Goal: Task Accomplishment & Management: Use online tool/utility

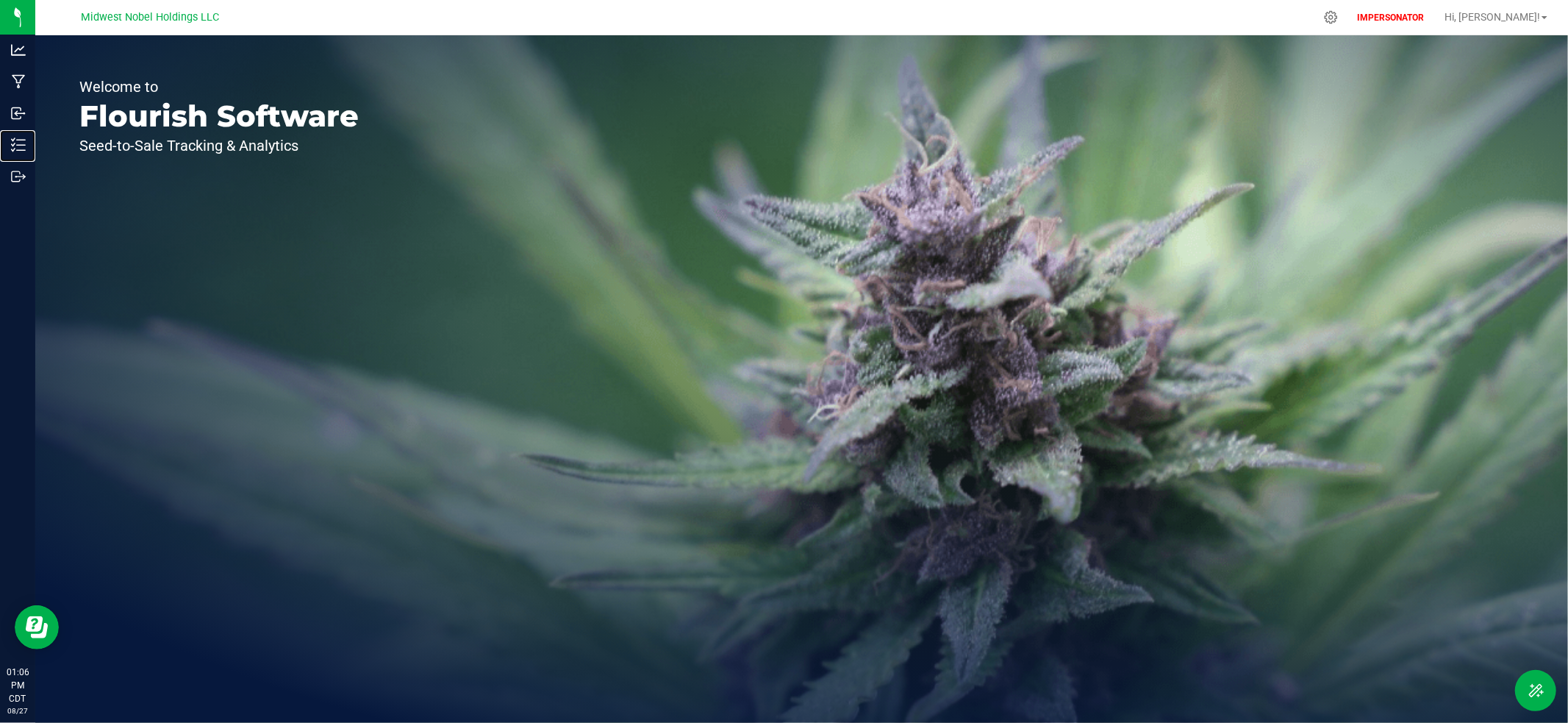
drag, startPoint x: 27, startPoint y: 144, endPoint x: 156, endPoint y: 146, distance: 129.0
click at [0, 0] on p "Inventory" at bounding box center [0, 0] width 0 height 0
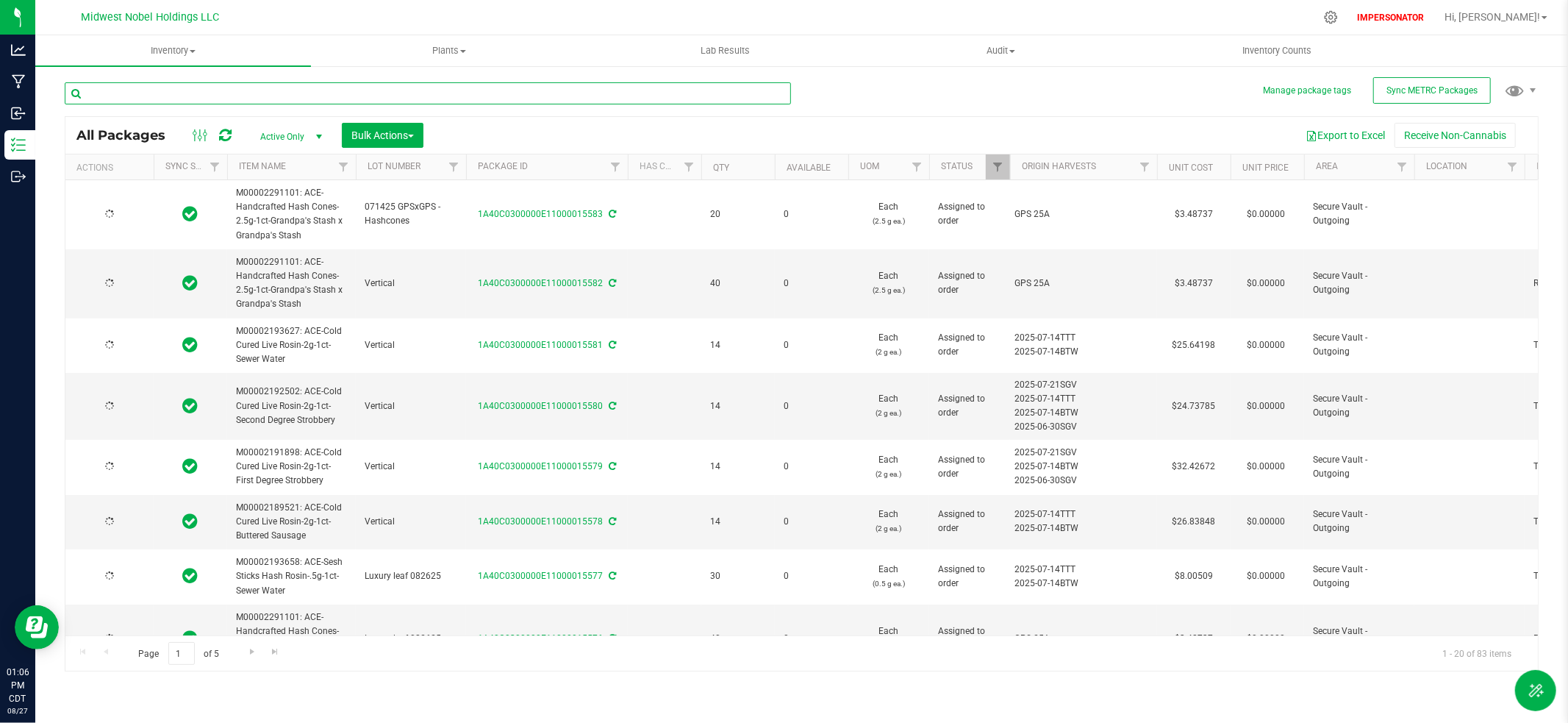
click at [257, 91] on input "text" at bounding box center [428, 93] width 726 height 22
paste input "1A40C0300000E11000015556"
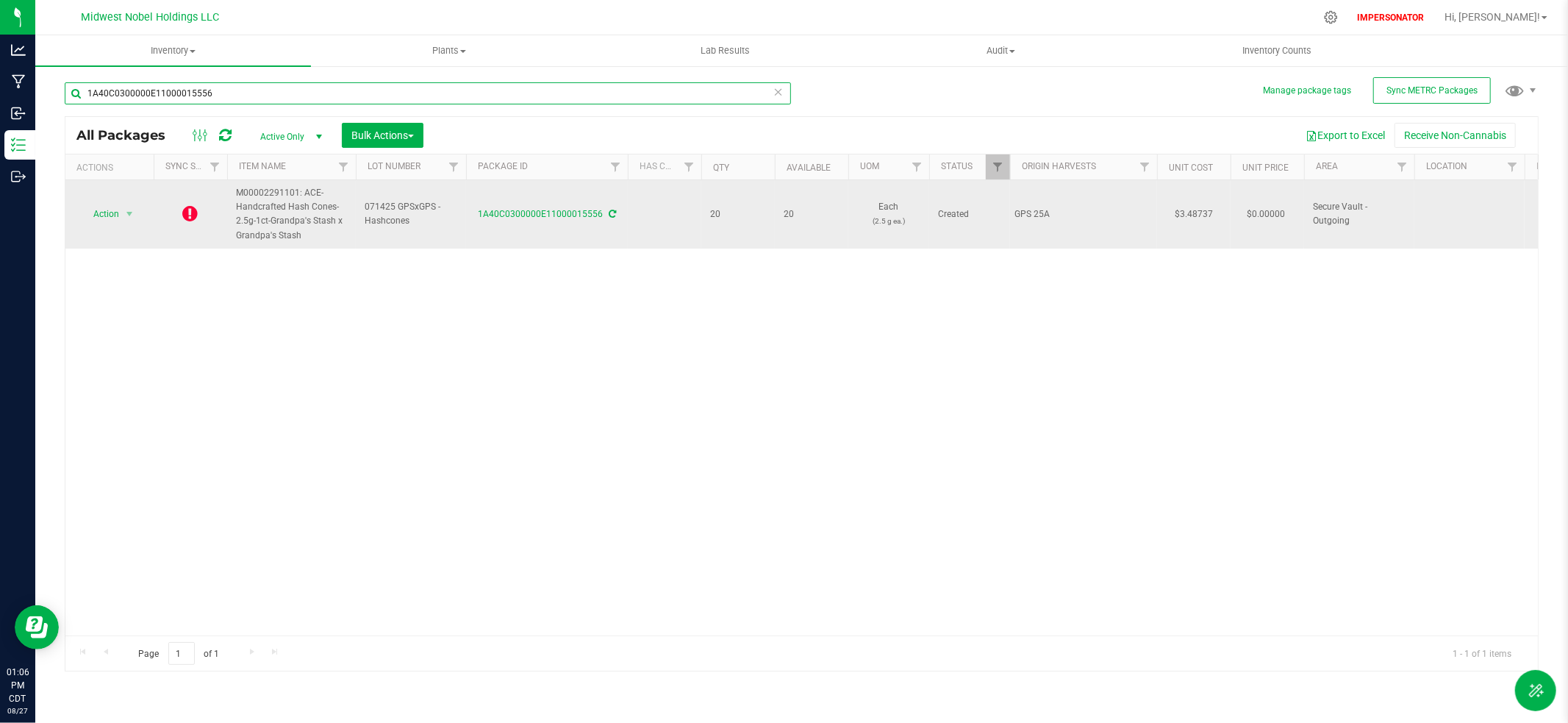
type input "1A40C0300000E11000015556"
click at [190, 213] on icon at bounding box center [190, 212] width 16 height 17
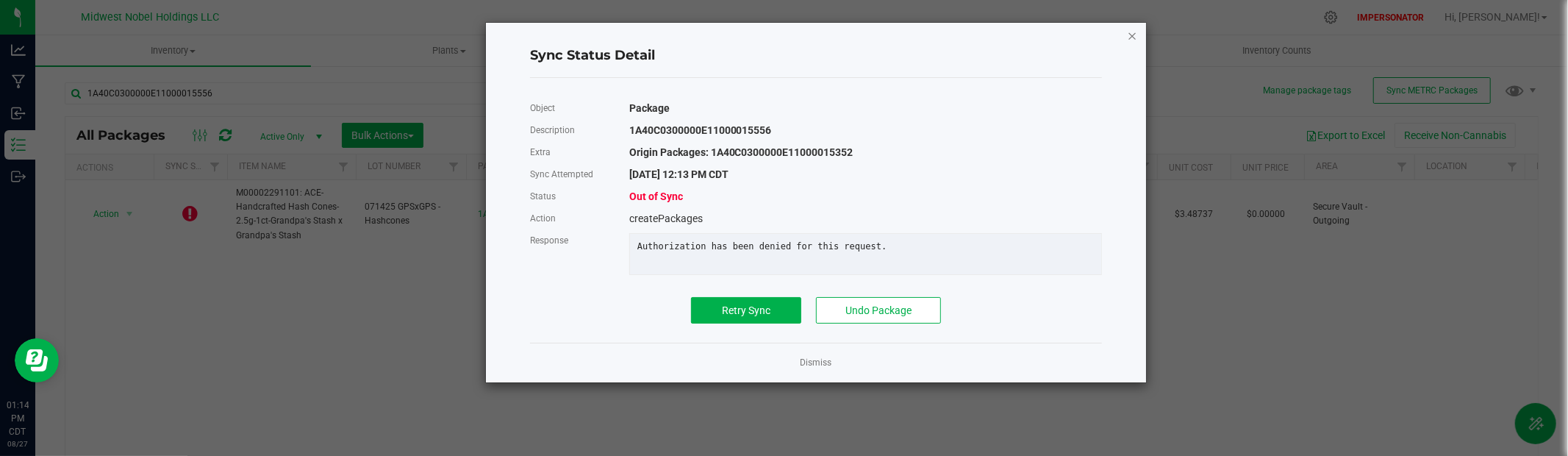
click at [1133, 36] on icon "Close" at bounding box center [1132, 35] width 10 height 17
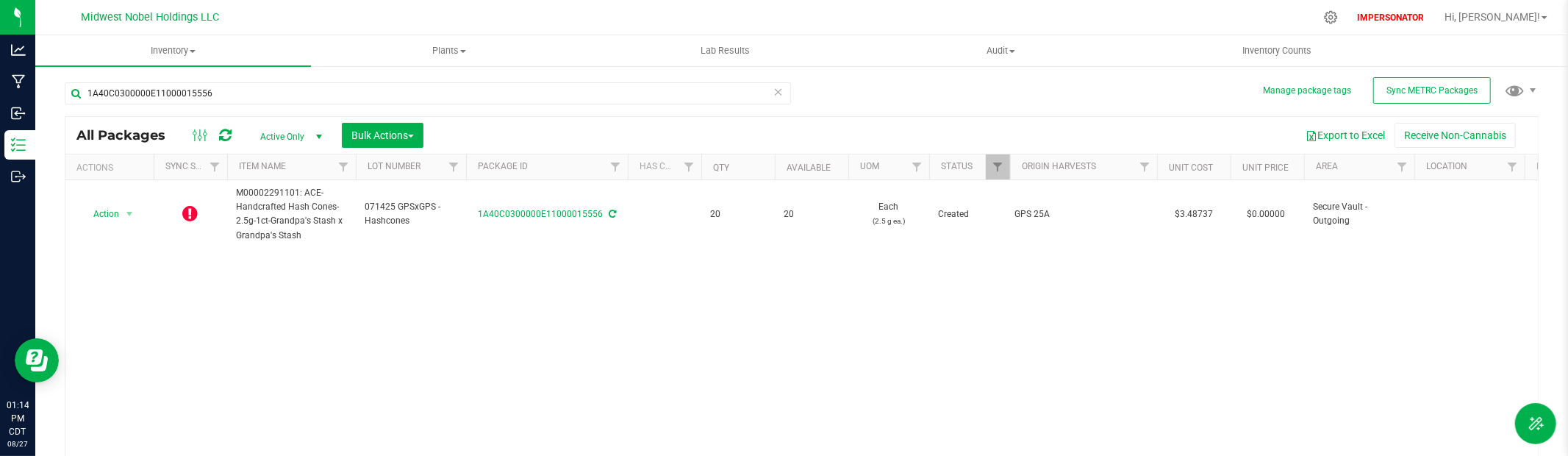
drag, startPoint x: 1516, startPoint y: 15, endPoint x: 1516, endPoint y: 27, distance: 12.0
click at [1517, 16] on span "Hi, [PERSON_NAME]!" at bounding box center [1492, 16] width 95 height 12
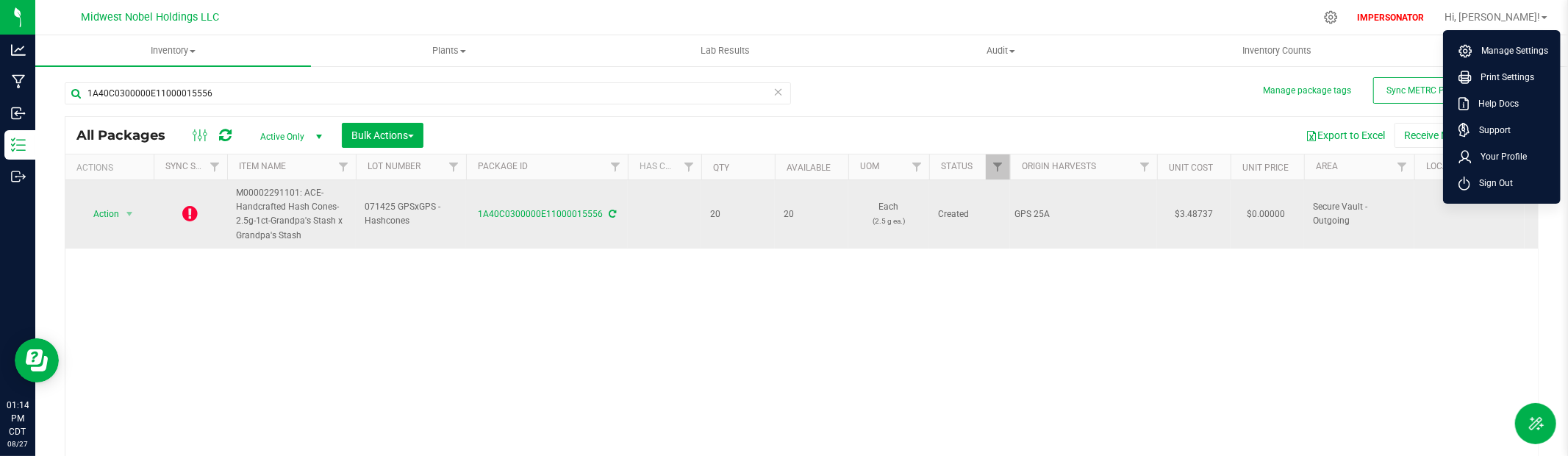
click at [1477, 183] on span "Sign Out" at bounding box center [1492, 183] width 43 height 15
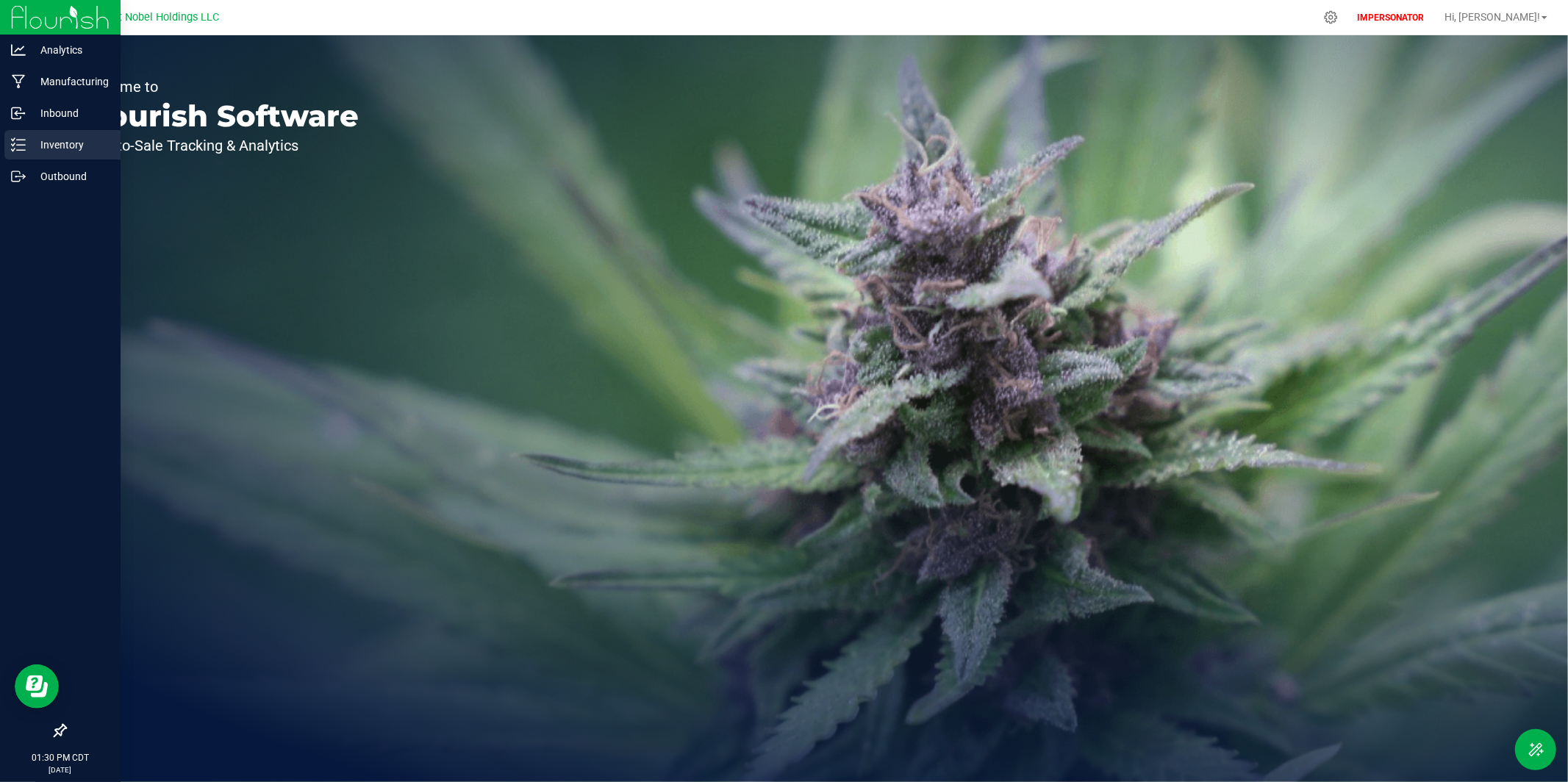
drag, startPoint x: 13, startPoint y: 134, endPoint x: 95, endPoint y: 148, distance: 83.2
click at [14, 134] on div "Inventory" at bounding box center [62, 145] width 116 height 29
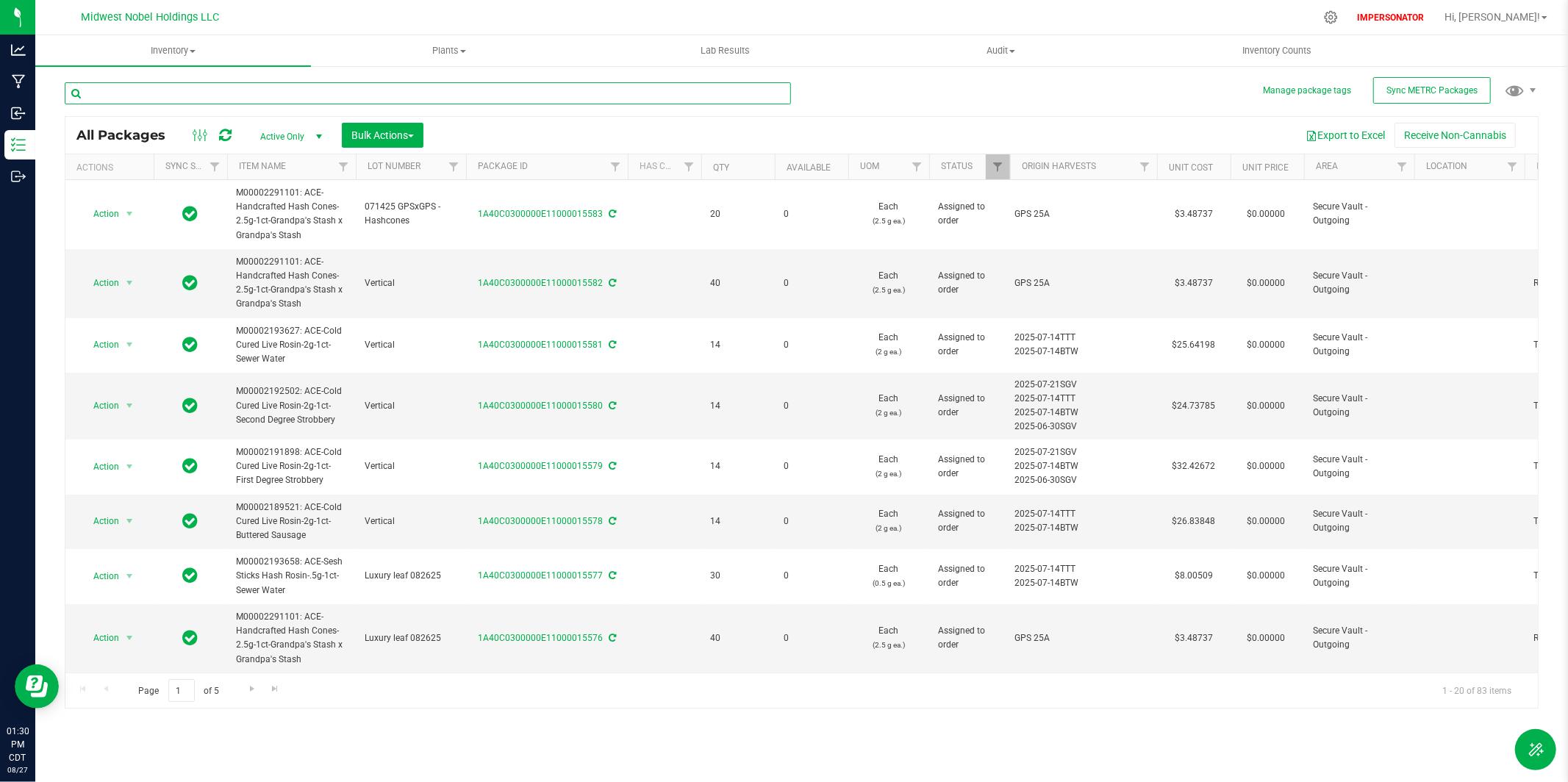
click at [311, 96] on input "text" at bounding box center [428, 93] width 726 height 22
paste input "1A40C0300000E11000015556"
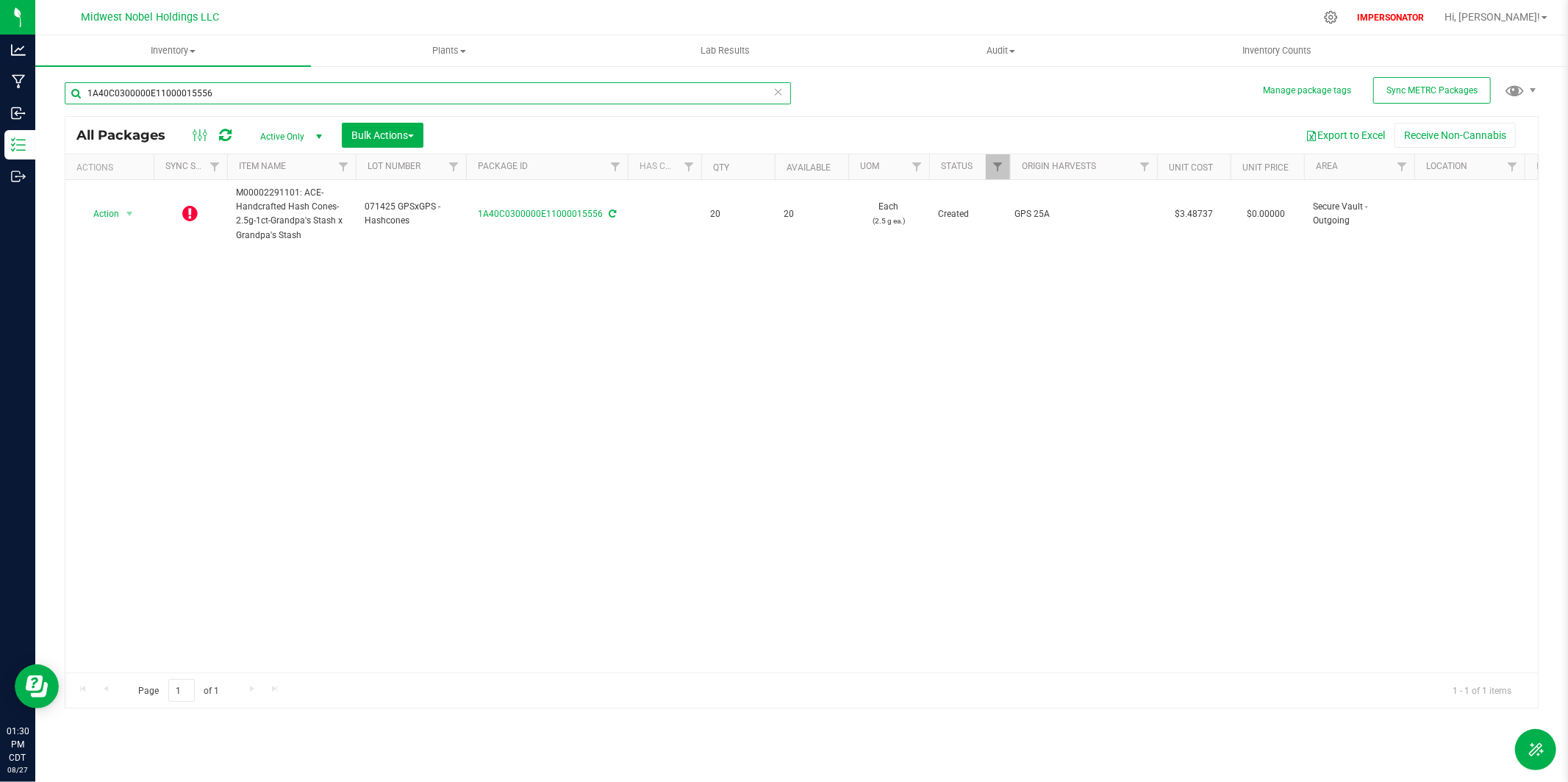
type input "1A40C0300000E11000015556"
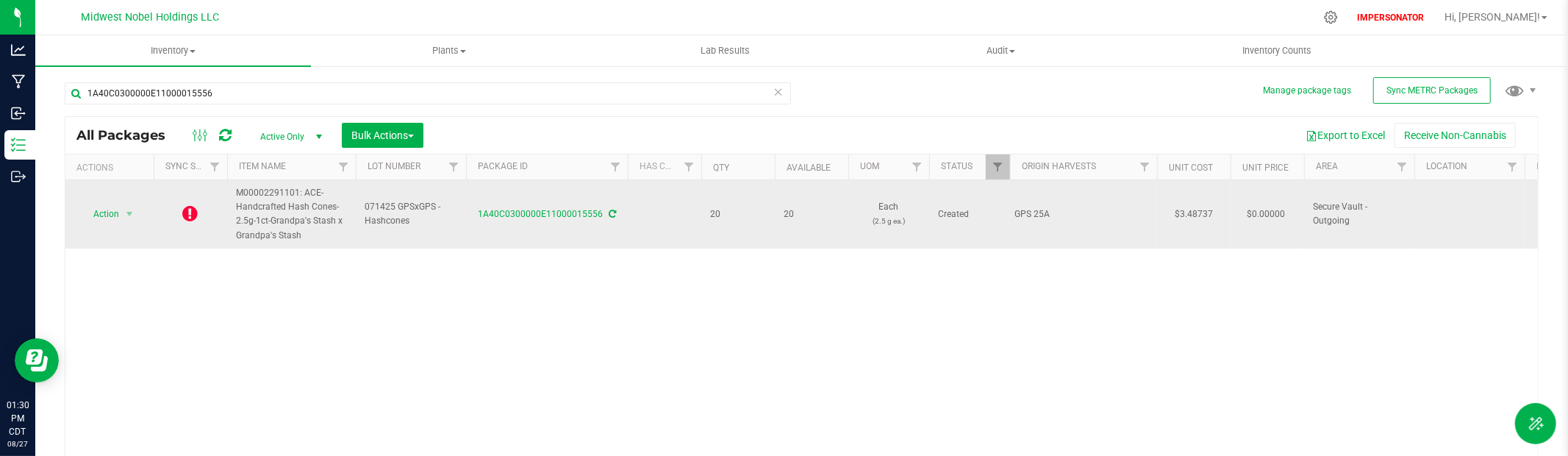
click at [160, 218] on td at bounding box center [190, 214] width 73 height 69
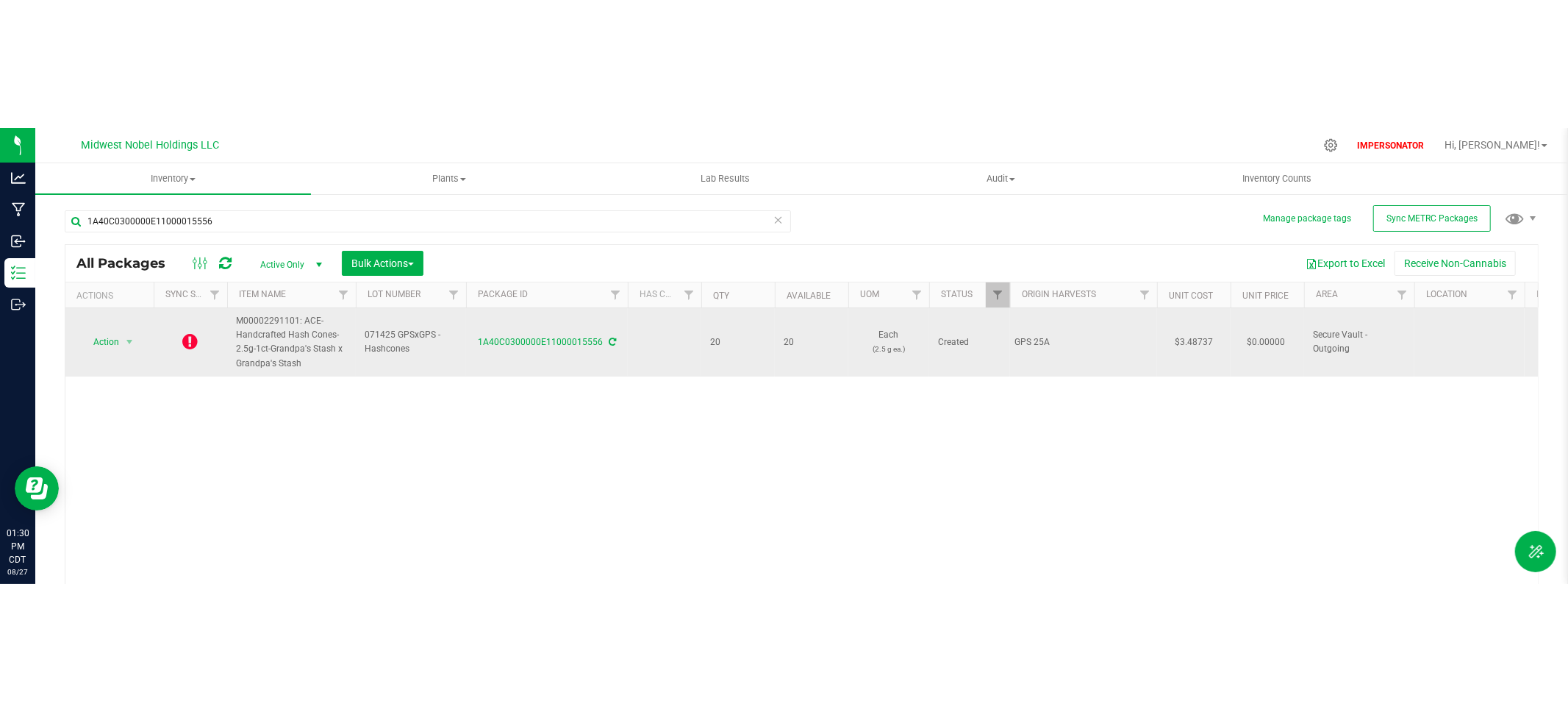
scroll to position [0, 32]
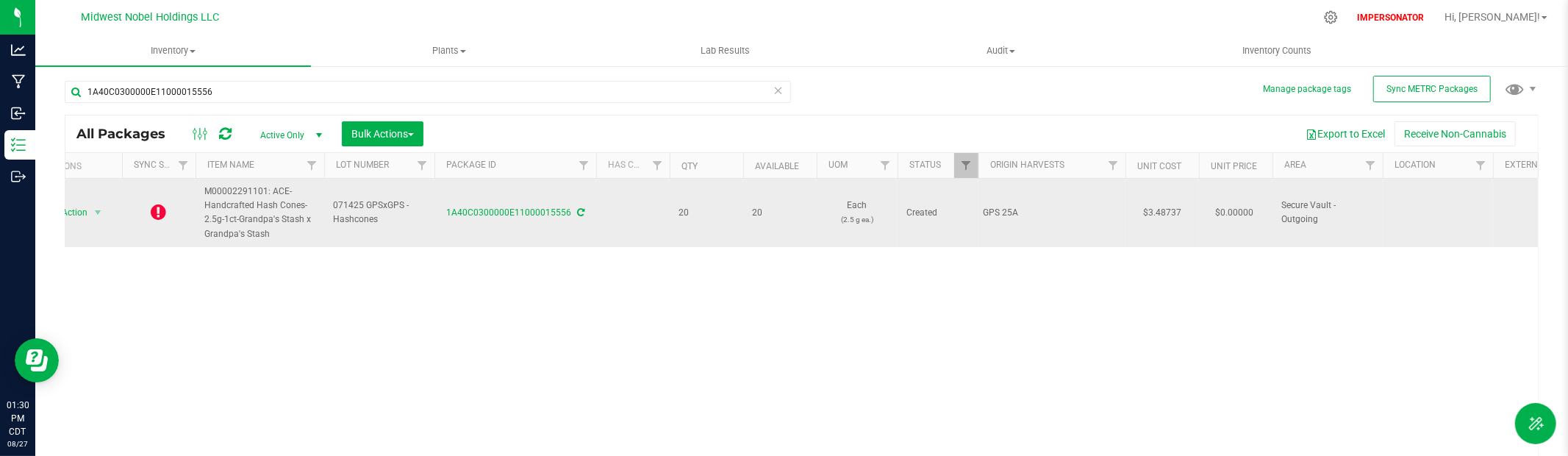
drag, startPoint x: 141, startPoint y: 216, endPoint x: 153, endPoint y: 213, distance: 12.4
click at [143, 216] on td at bounding box center [158, 212] width 73 height 69
click at [161, 210] on icon at bounding box center [159, 212] width 16 height 17
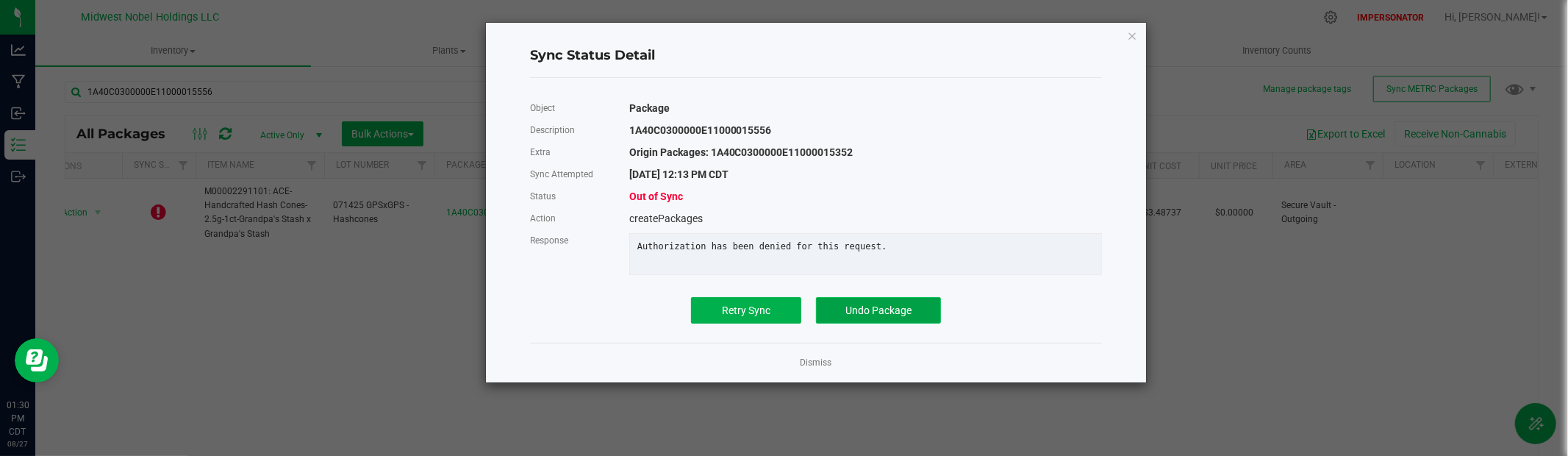
click at [918, 309] on button "Undo Package" at bounding box center [878, 310] width 125 height 27
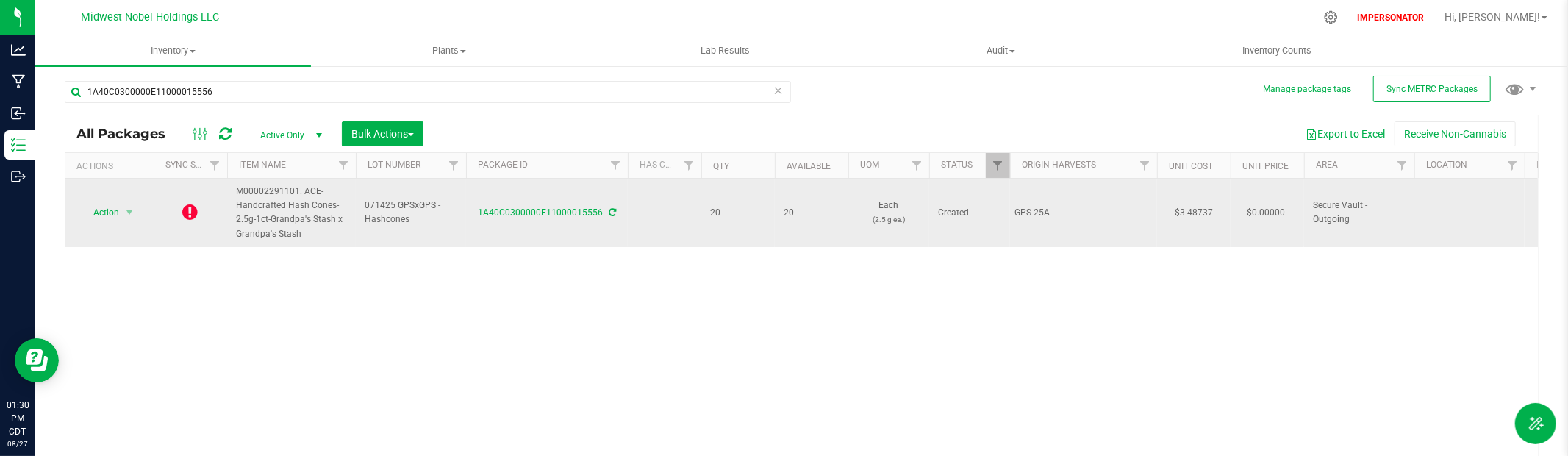
click at [189, 209] on icon at bounding box center [190, 212] width 16 height 17
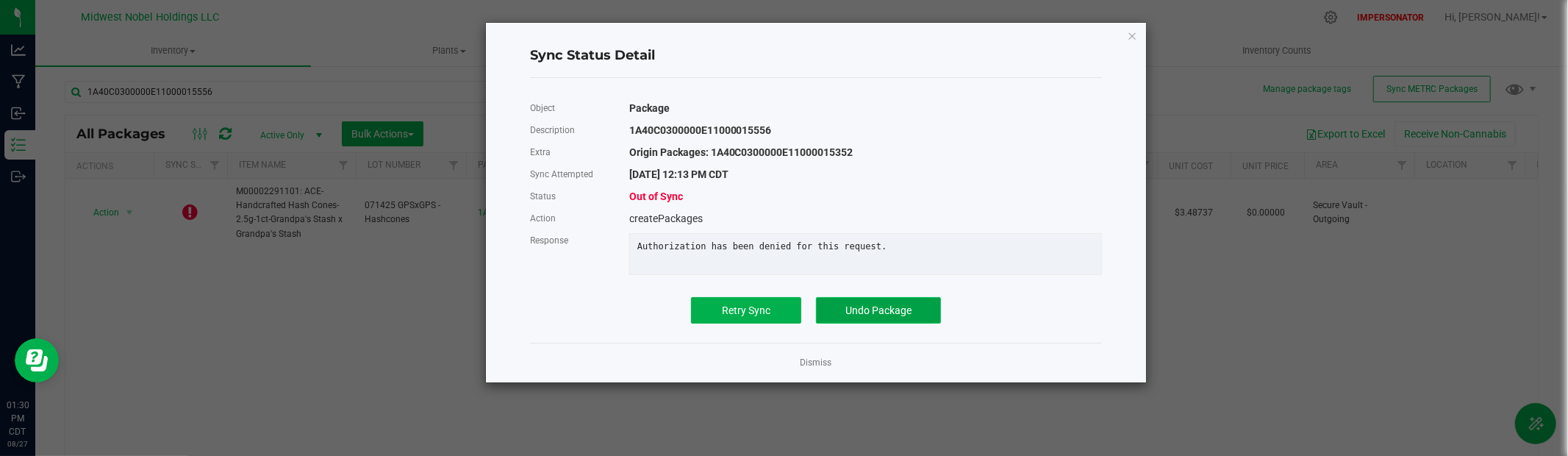
click at [914, 313] on button "Undo Package" at bounding box center [878, 310] width 125 height 27
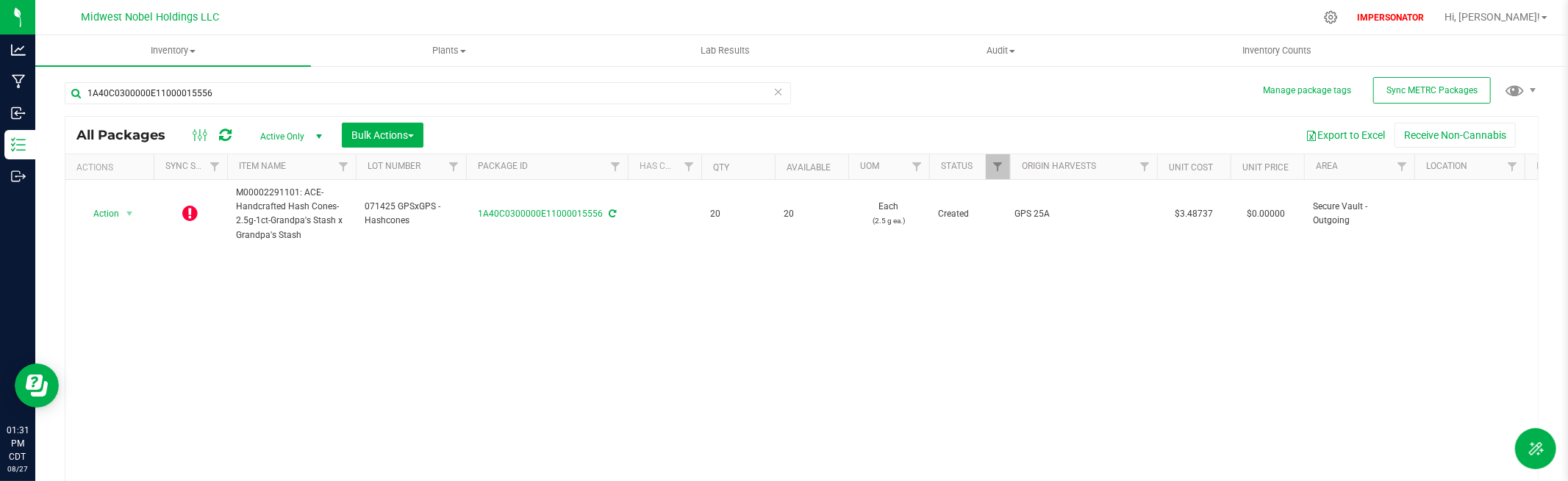
scroll to position [4, 0]
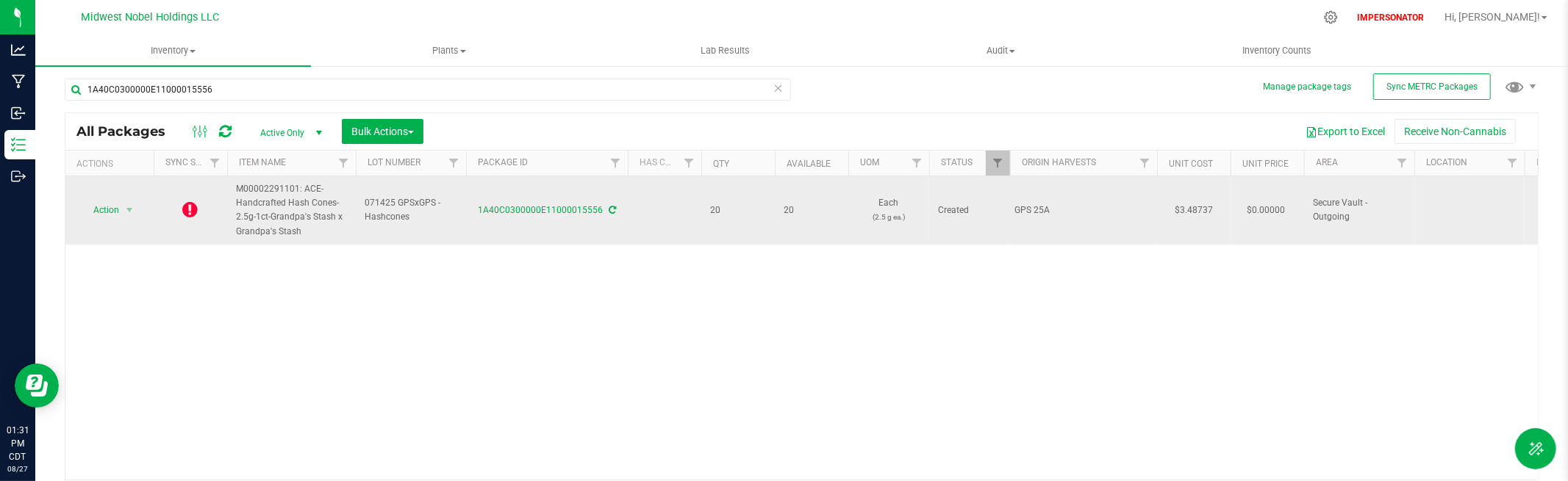
click at [188, 204] on icon at bounding box center [190, 208] width 16 height 17
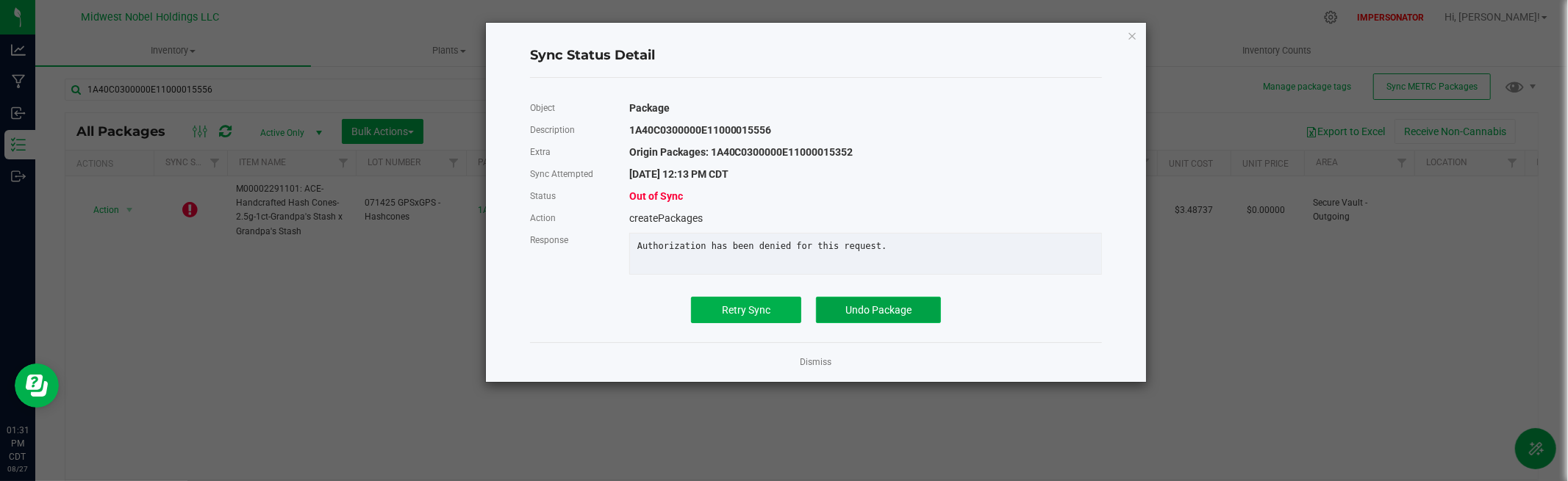
click at [893, 312] on span "Undo Package" at bounding box center [878, 310] width 66 height 12
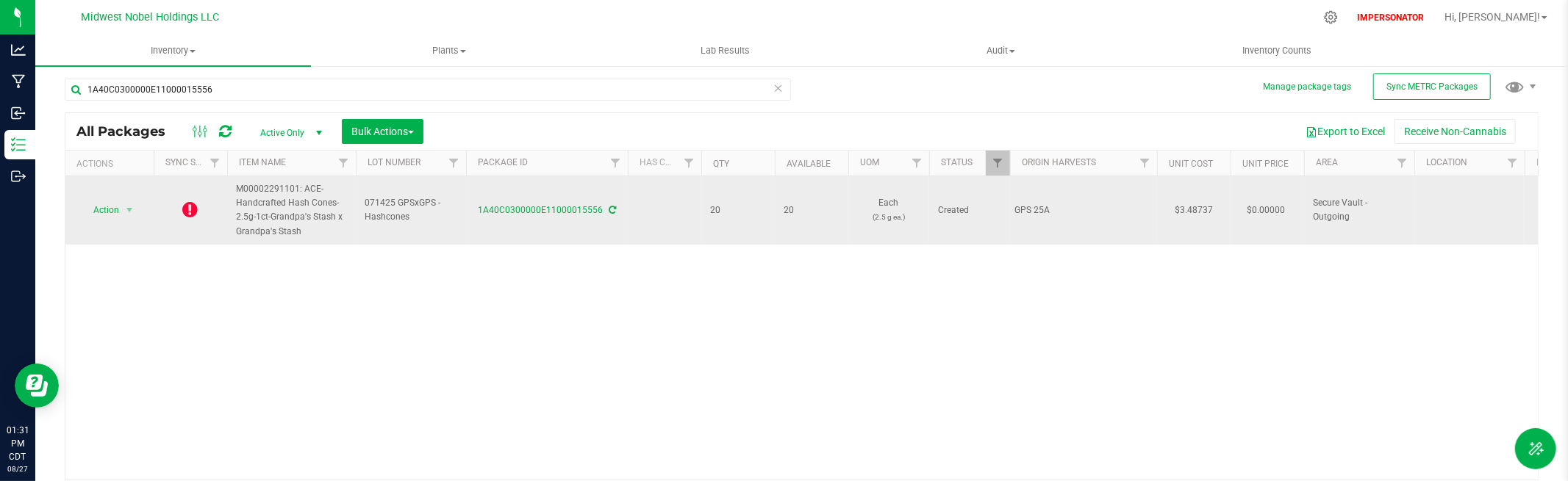
click at [193, 209] on icon at bounding box center [190, 208] width 16 height 17
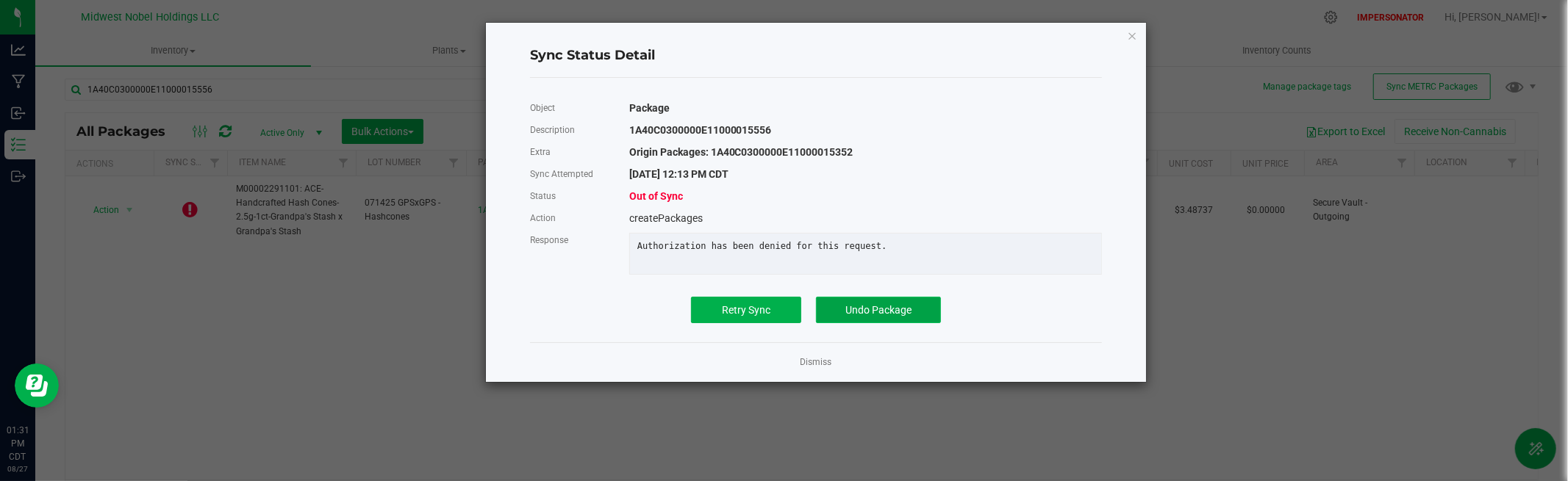
click at [903, 311] on span "Undo Package" at bounding box center [878, 310] width 66 height 12
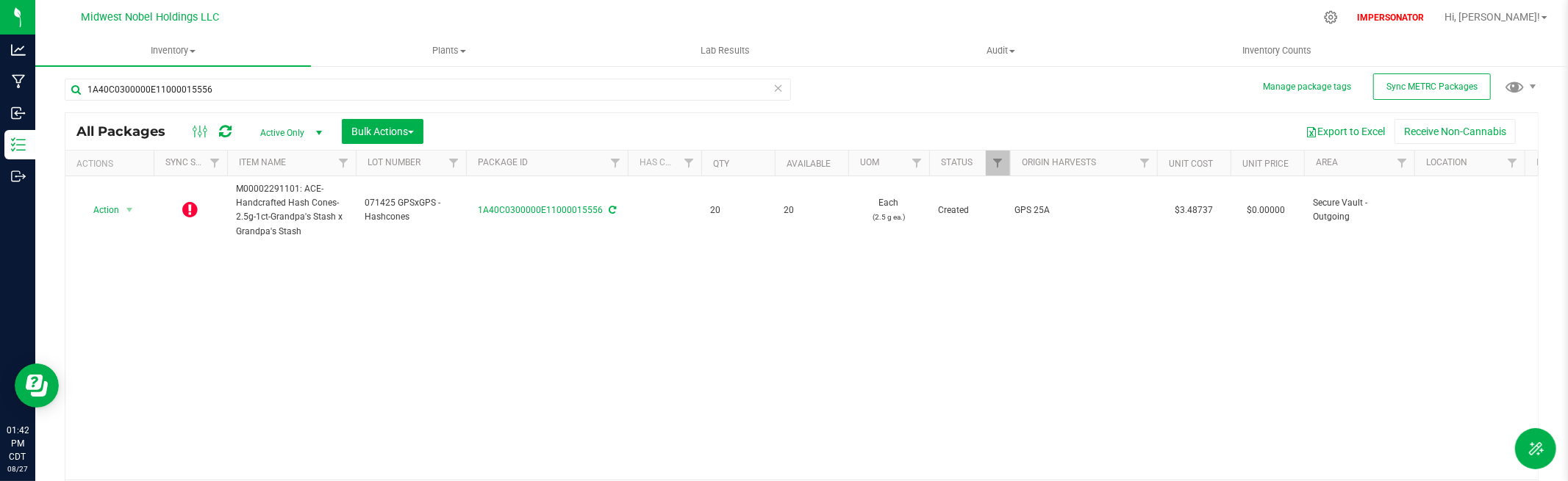
click at [227, 127] on icon at bounding box center [226, 132] width 13 height 15
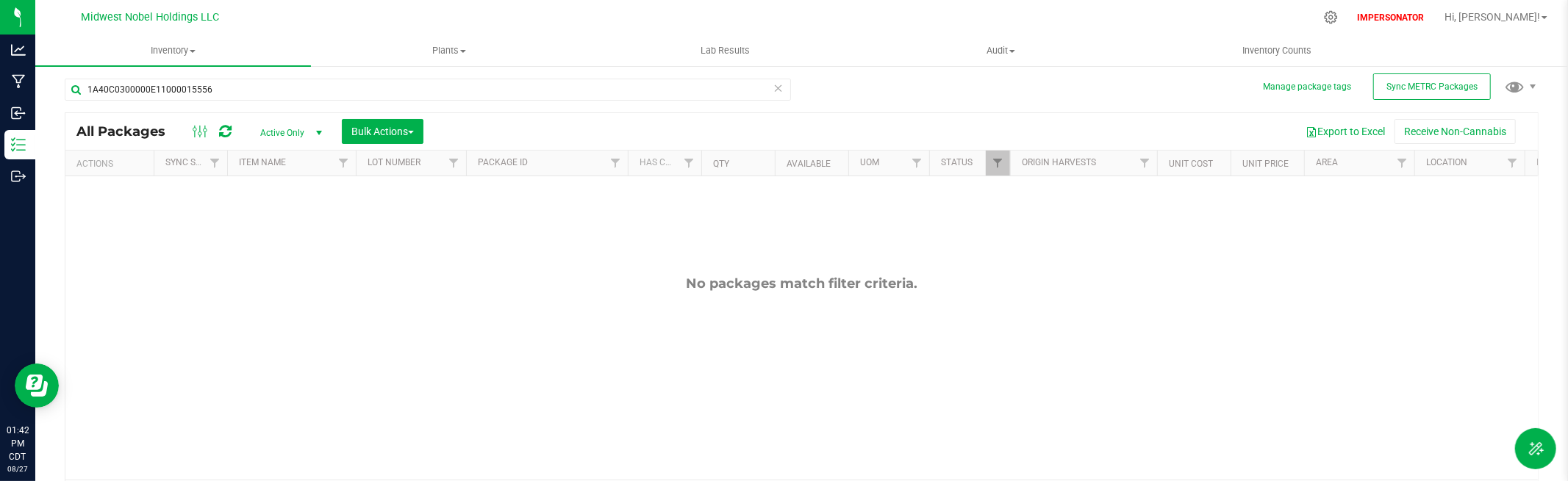
click at [777, 91] on icon at bounding box center [779, 87] width 10 height 17
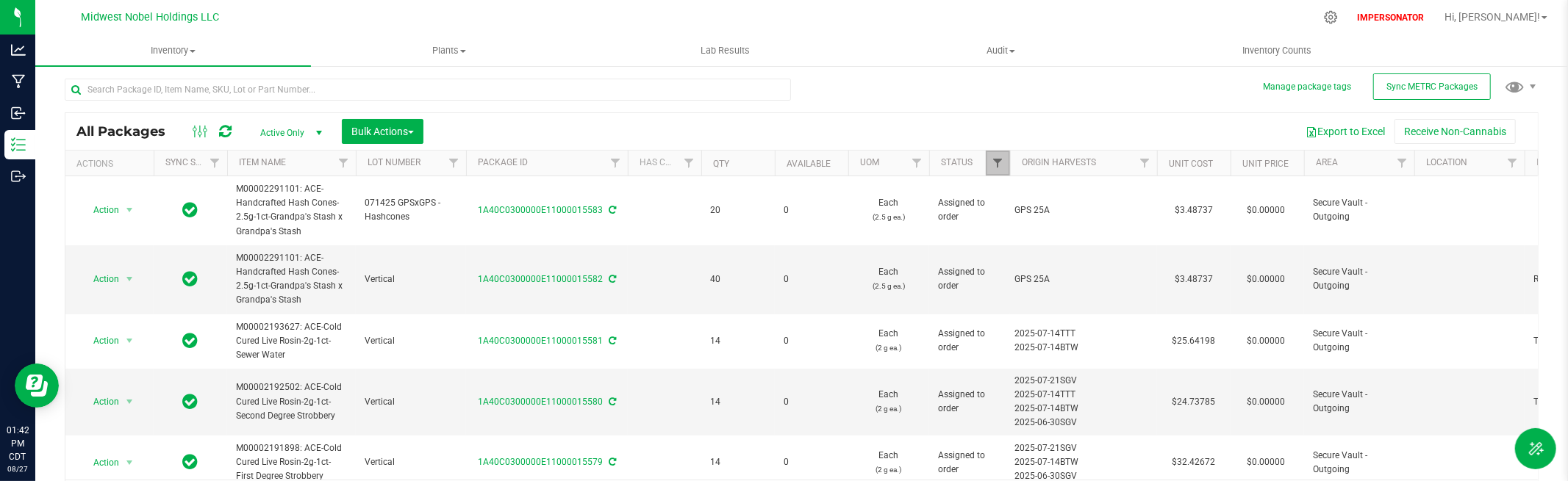
click at [1003, 166] on span "Filter" at bounding box center [997, 163] width 12 height 12
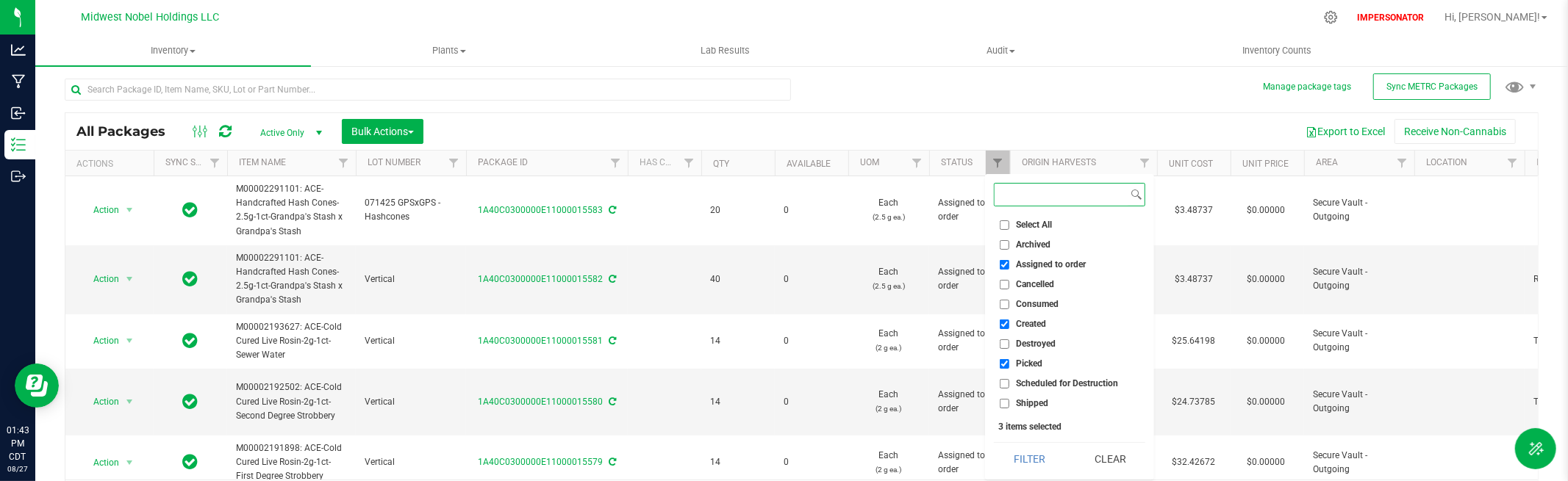
scroll to position [4, 0]
click at [1522, 25] on div "IMPERSONATOR Hi, [PERSON_NAME]!" at bounding box center [1452, 17] width 202 height 26
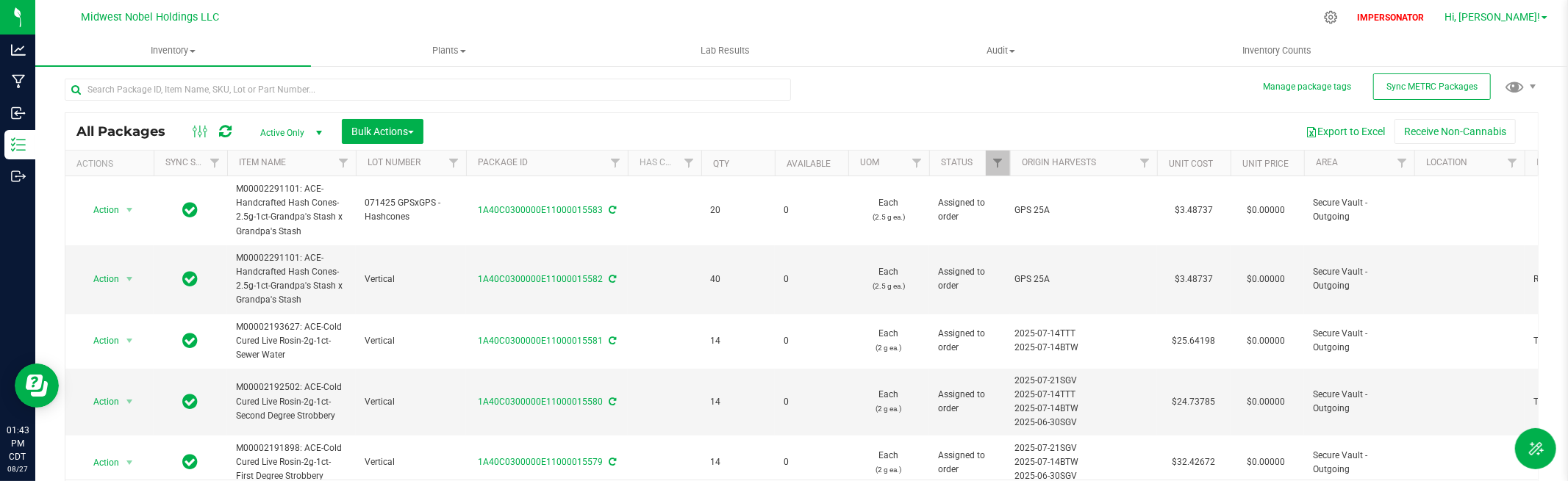
click at [1523, 17] on span "Hi, [PERSON_NAME]!" at bounding box center [1492, 16] width 95 height 12
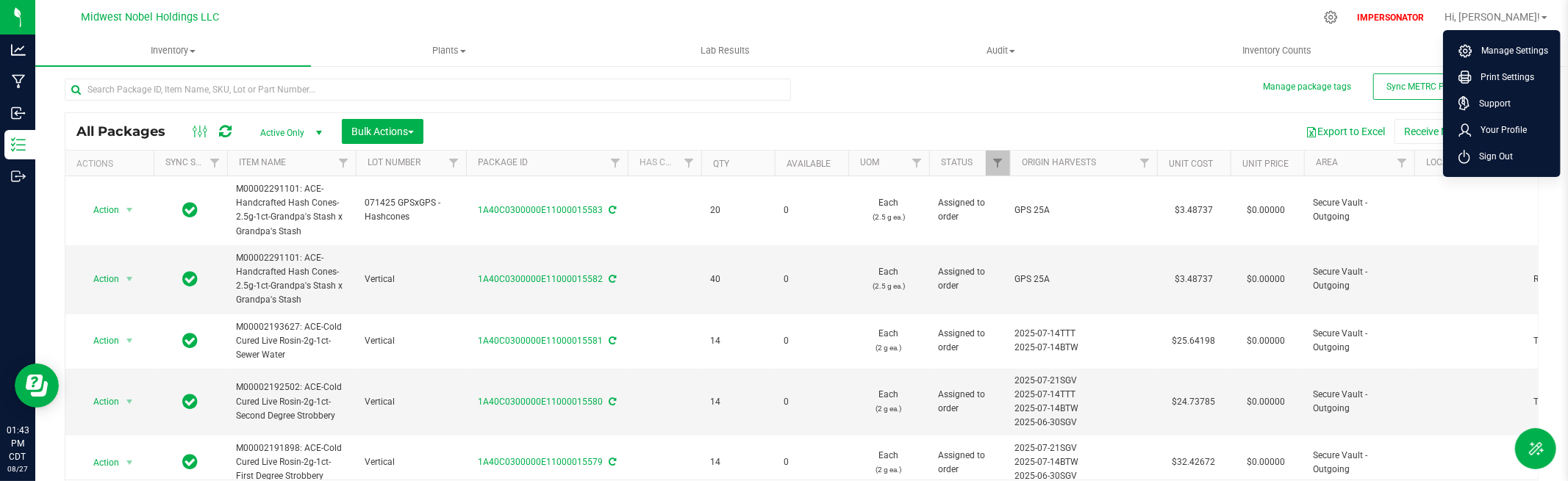
click at [1495, 152] on span "Sign Out" at bounding box center [1492, 156] width 43 height 15
